Goal: Find specific page/section: Find specific page/section

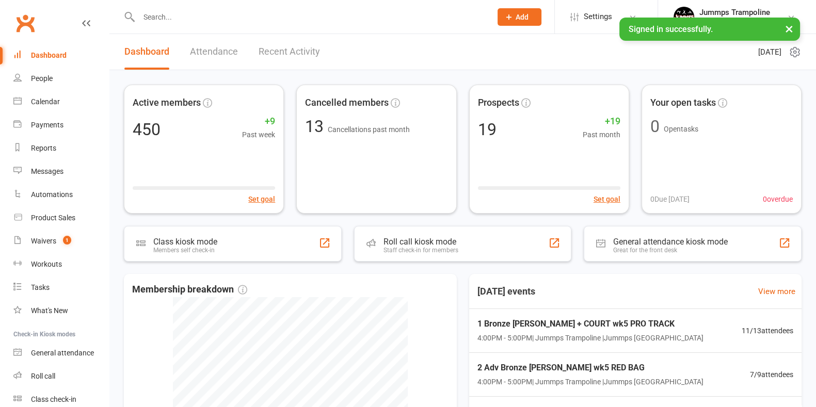
click at [300, 24] on input "text" at bounding box center [310, 17] width 348 height 14
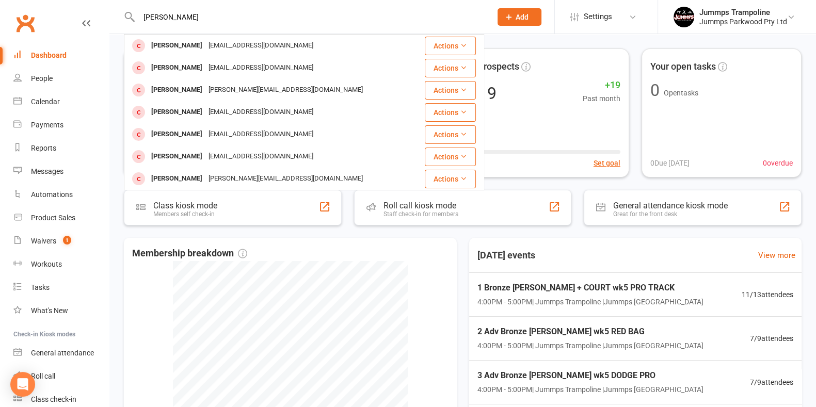
scroll to position [64, 0]
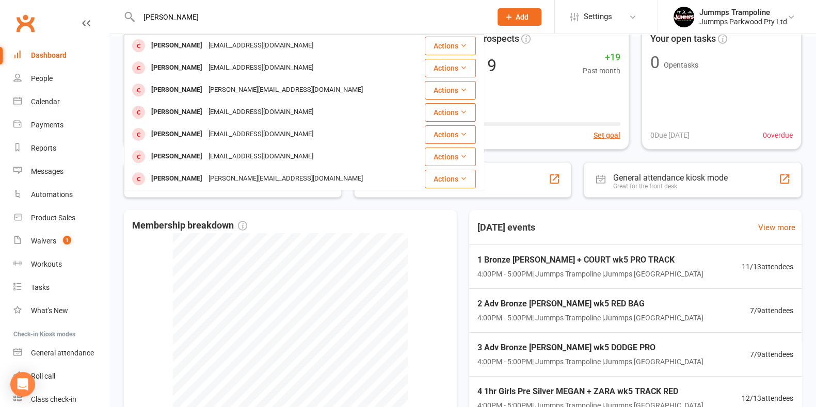
click at [232, 14] on input "[PERSON_NAME]" at bounding box center [310, 17] width 348 height 14
type input "[PERSON_NAME]"
click at [62, 81] on link "People" at bounding box center [60, 78] width 95 height 23
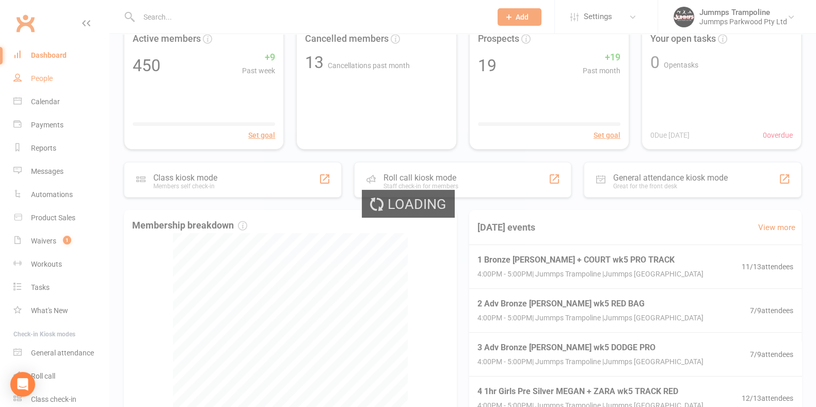
select select "100"
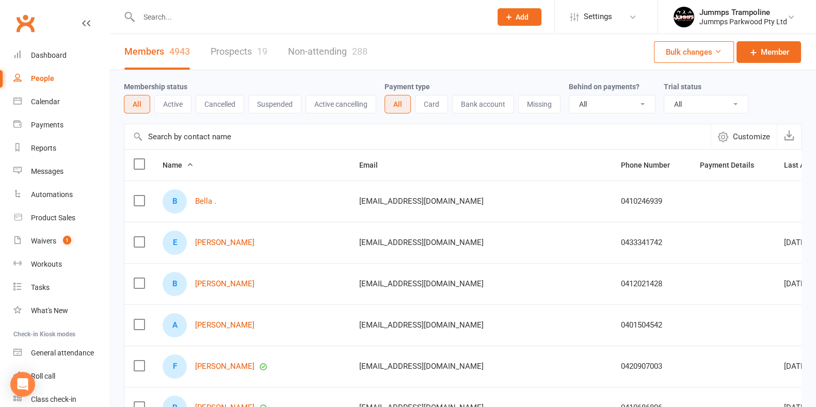
click at [219, 141] on input "text" at bounding box center [417, 136] width 586 height 25
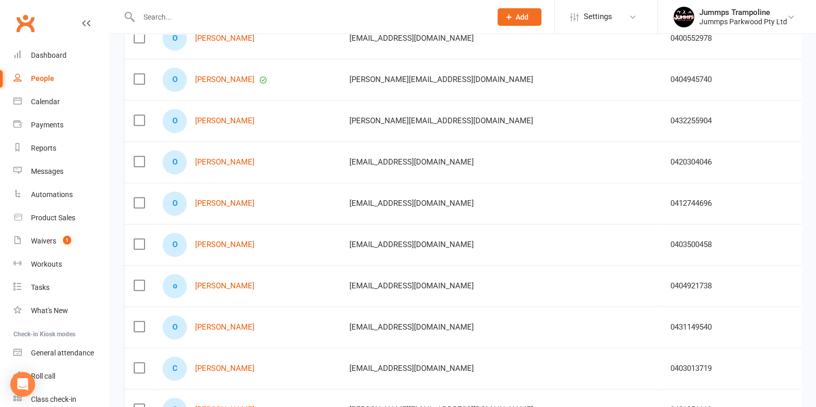
scroll to position [645, 0]
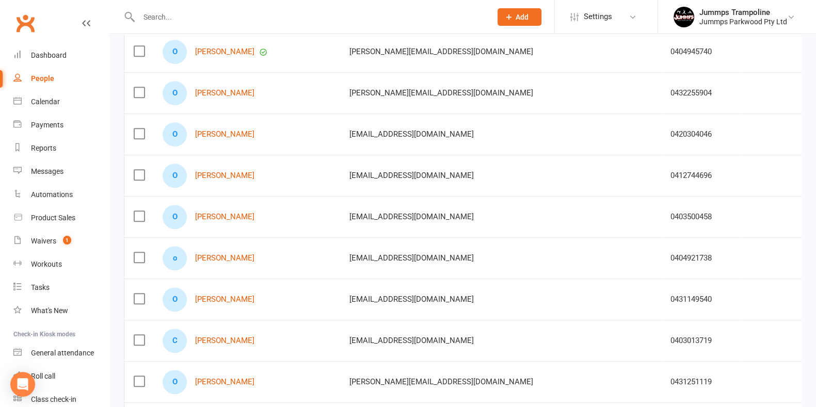
type input "[PERSON_NAME]"
click at [212, 5] on div at bounding box center [304, 17] width 360 height 34
click at [200, 15] on input "text" at bounding box center [310, 17] width 348 height 14
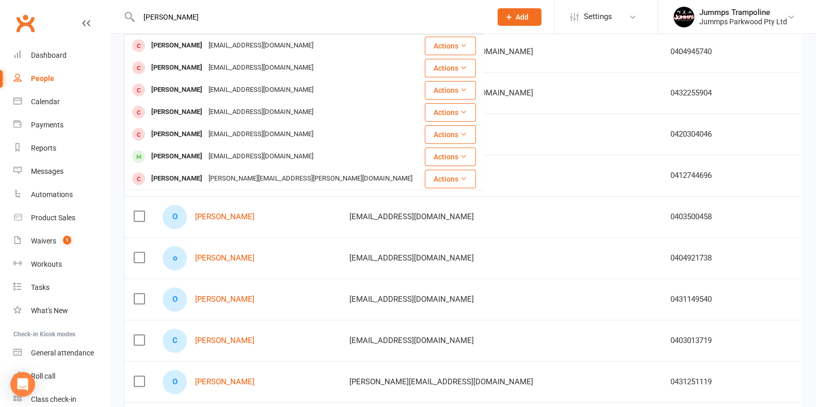
type input "[PERSON_NAME]"
drag, startPoint x: 226, startPoint y: 18, endPoint x: 146, endPoint y: 11, distance: 80.2
click at [141, 15] on input "[PERSON_NAME]" at bounding box center [310, 17] width 348 height 14
